Goal: Navigation & Orientation: Find specific page/section

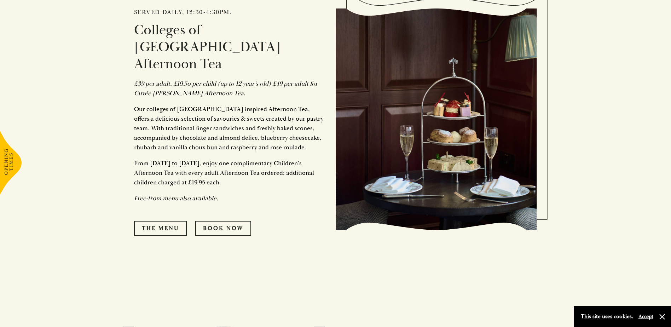
scroll to position [495, 0]
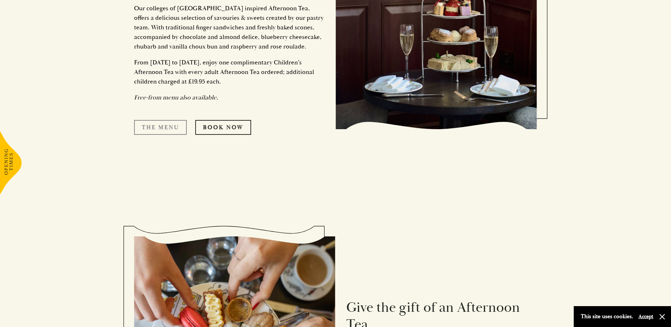
click at [155, 120] on link "The Menu" at bounding box center [160, 127] width 53 height 15
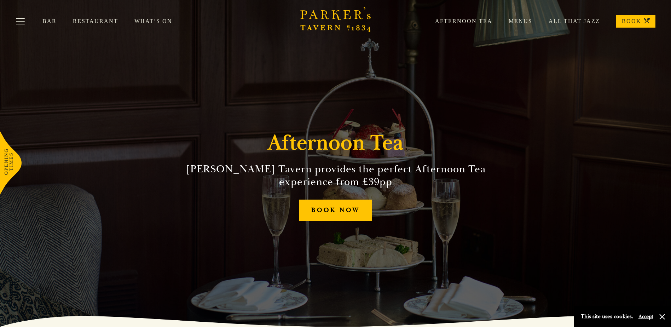
scroll to position [0, 0]
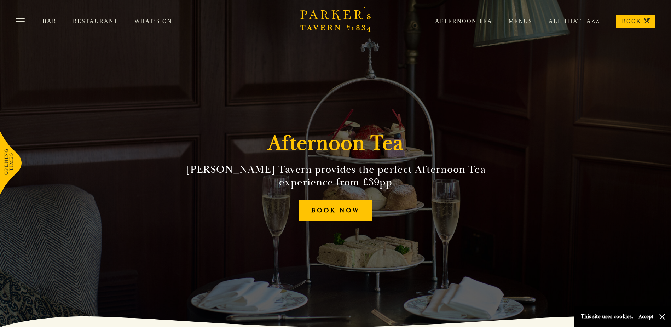
click at [461, 17] on div "Afternoon Tea Menus All That Jazz BOOK" at bounding box center [537, 21] width 237 height 13
click at [458, 20] on link "Afternoon Tea" at bounding box center [456, 21] width 74 height 7
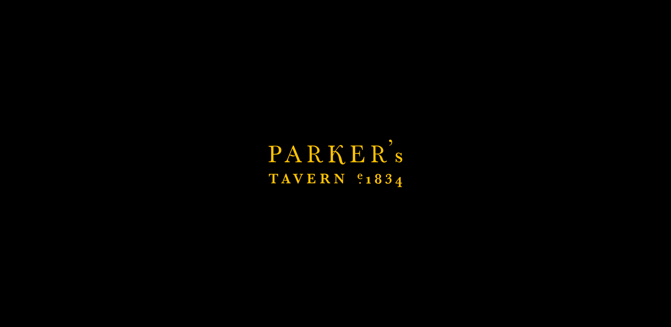
scroll to position [106, 0]
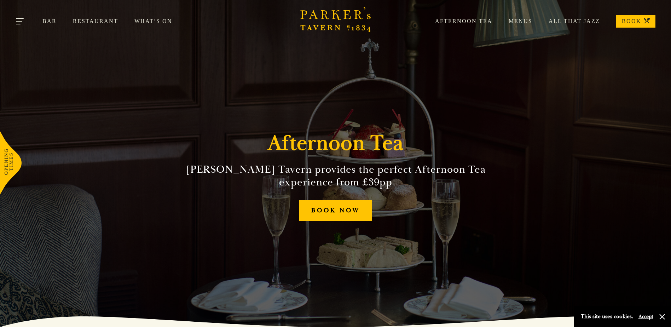
click at [18, 21] on button "Toggle navigation" at bounding box center [20, 22] width 30 height 30
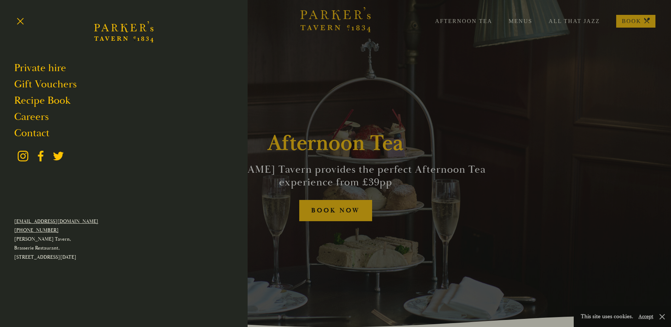
click at [263, 4] on div at bounding box center [335, 163] width 671 height 327
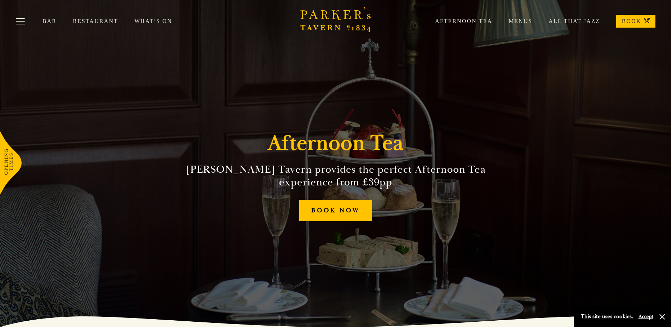
click at [49, 18] on link "Bar" at bounding box center [57, 21] width 30 height 7
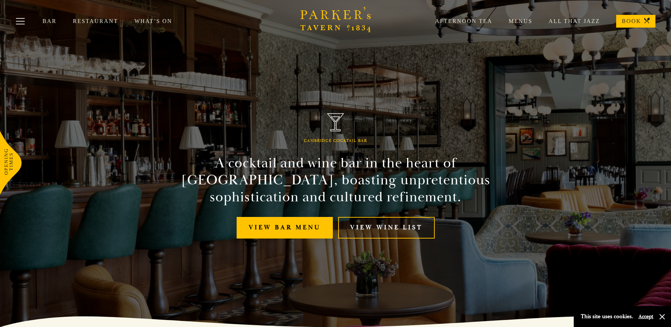
click at [95, 18] on link "Restaurant" at bounding box center [104, 21] width 62 height 7
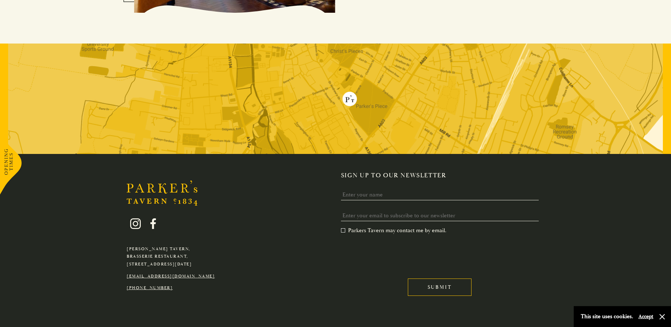
scroll to position [1379, 0]
